Goal: Information Seeking & Learning: Find specific fact

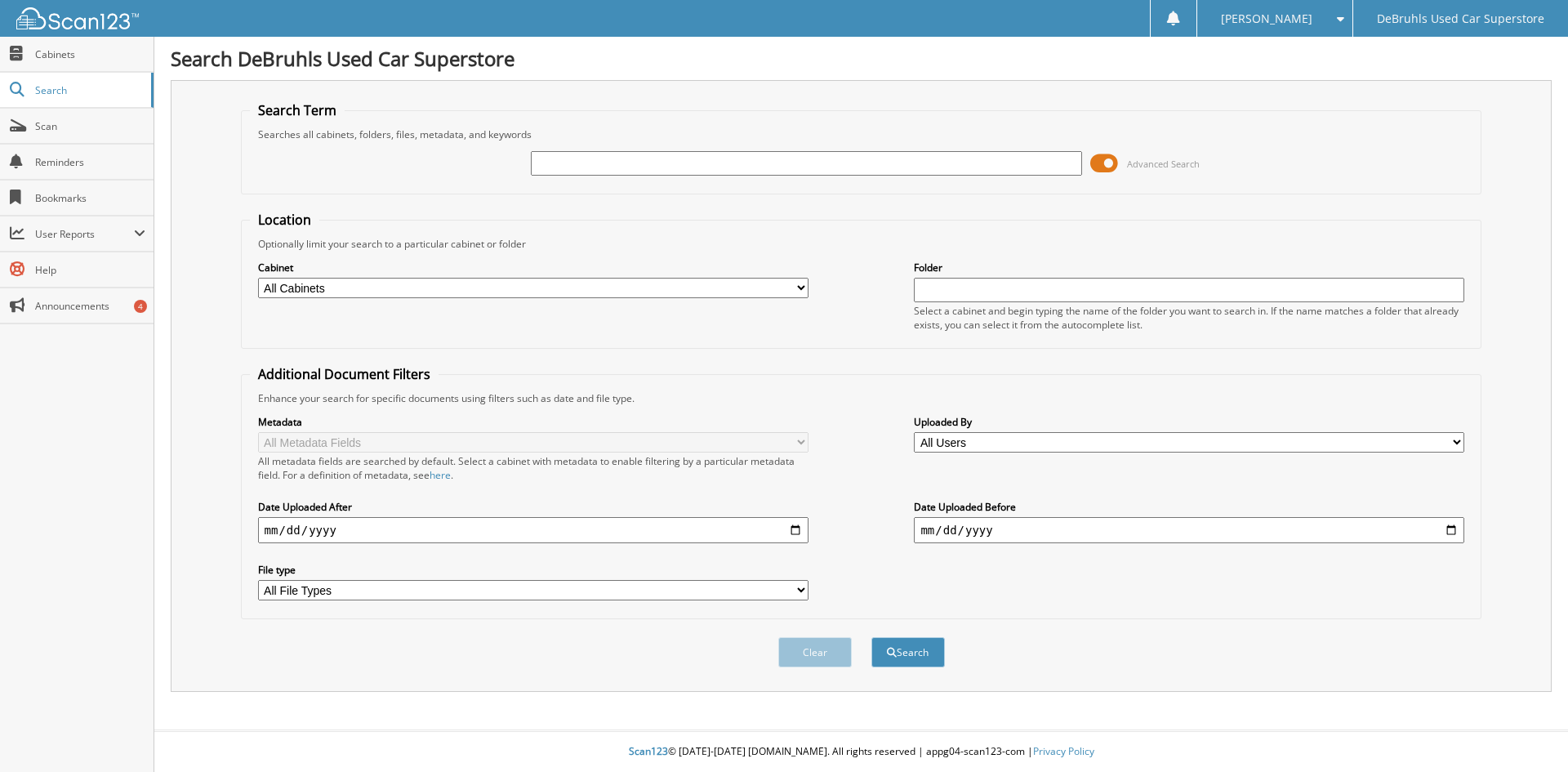
click at [690, 167] on input "text" at bounding box center [806, 163] width 550 height 24
type input "423615"
click at [871, 637] on button "Search" at bounding box center [907, 651] width 73 height 30
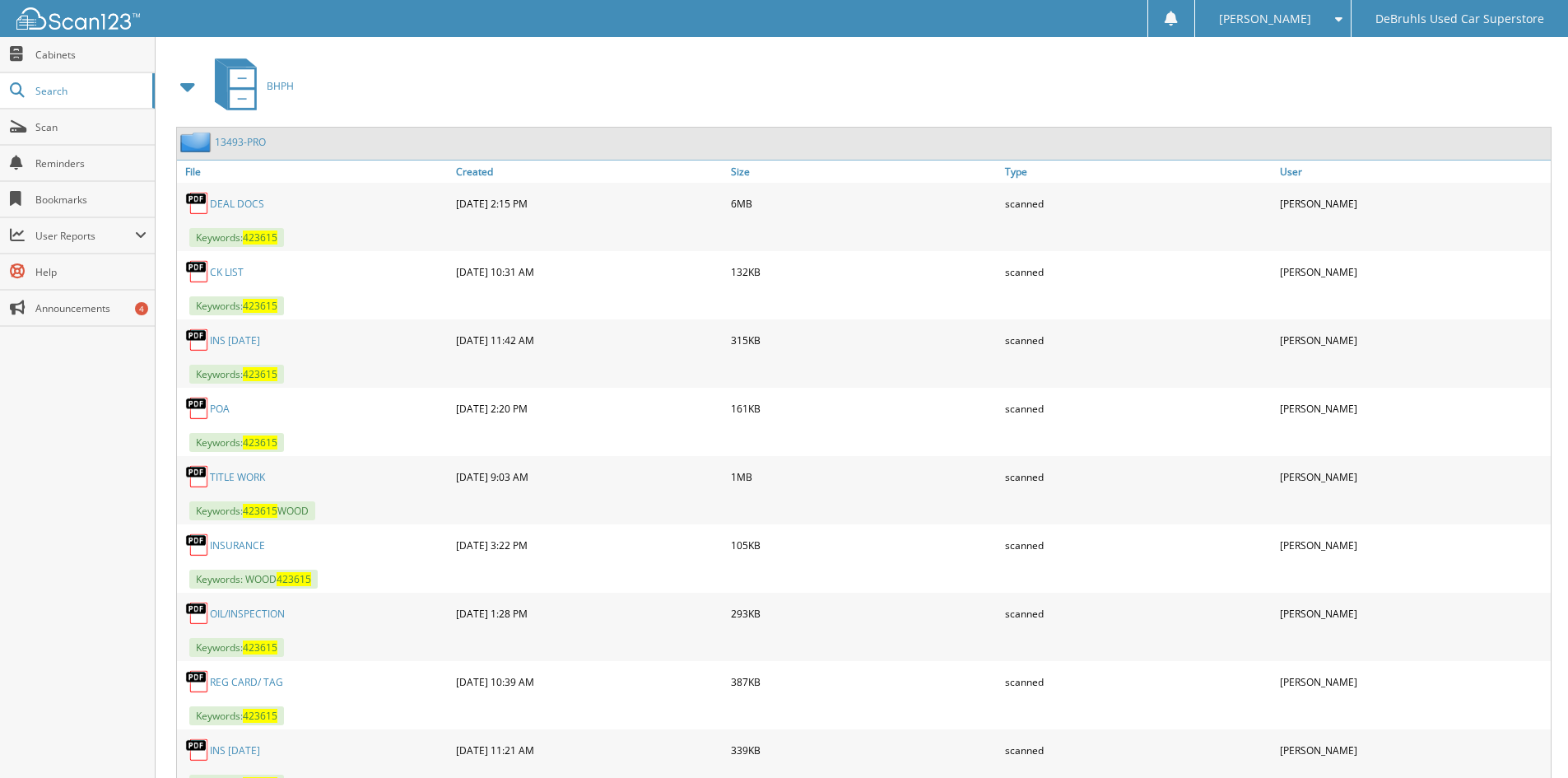
scroll to position [708, 0]
click at [244, 200] on link "DEAL DOCS" at bounding box center [236, 204] width 54 height 14
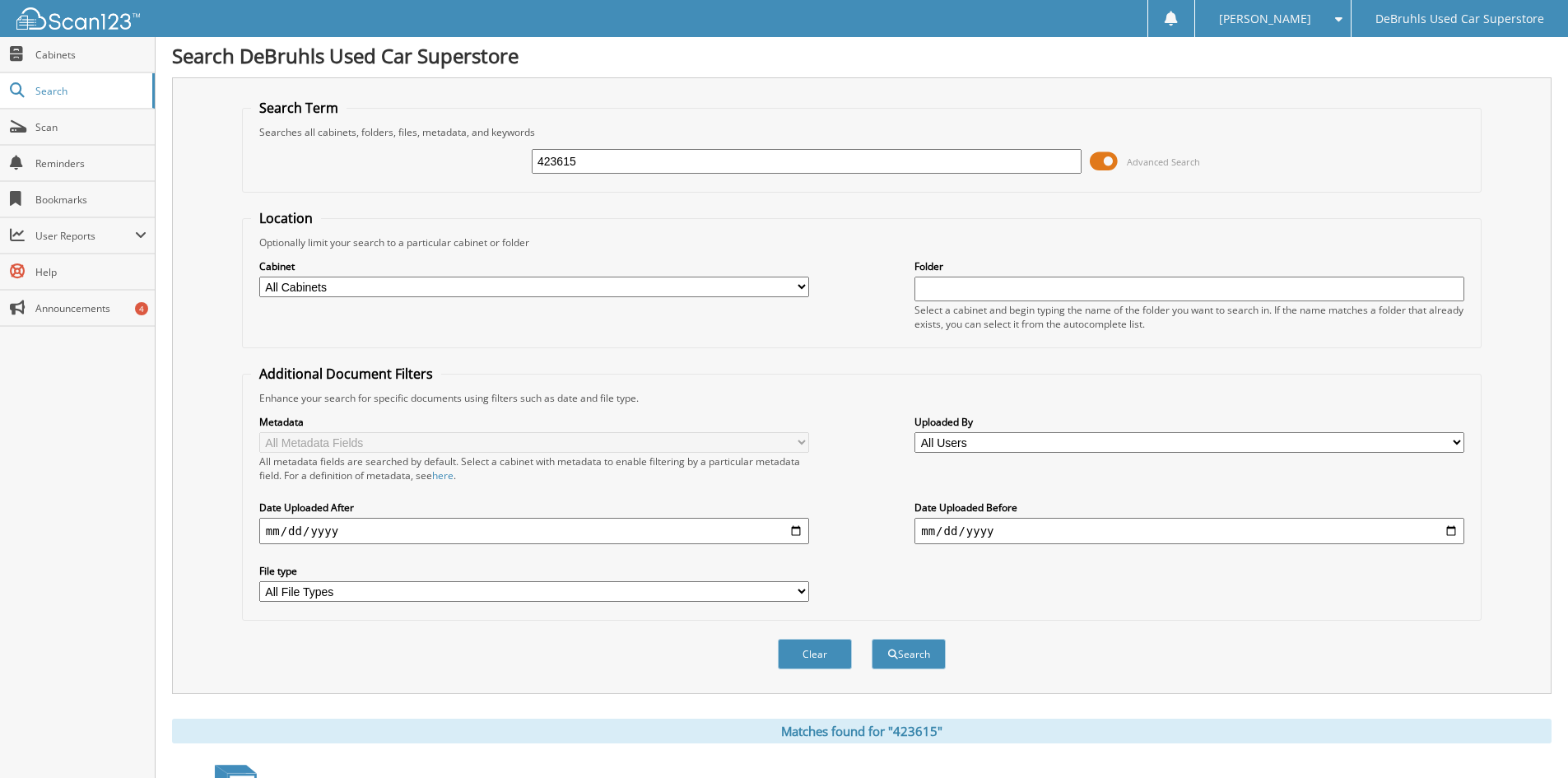
scroll to position [0, 0]
